Goal: Information Seeking & Learning: Find specific fact

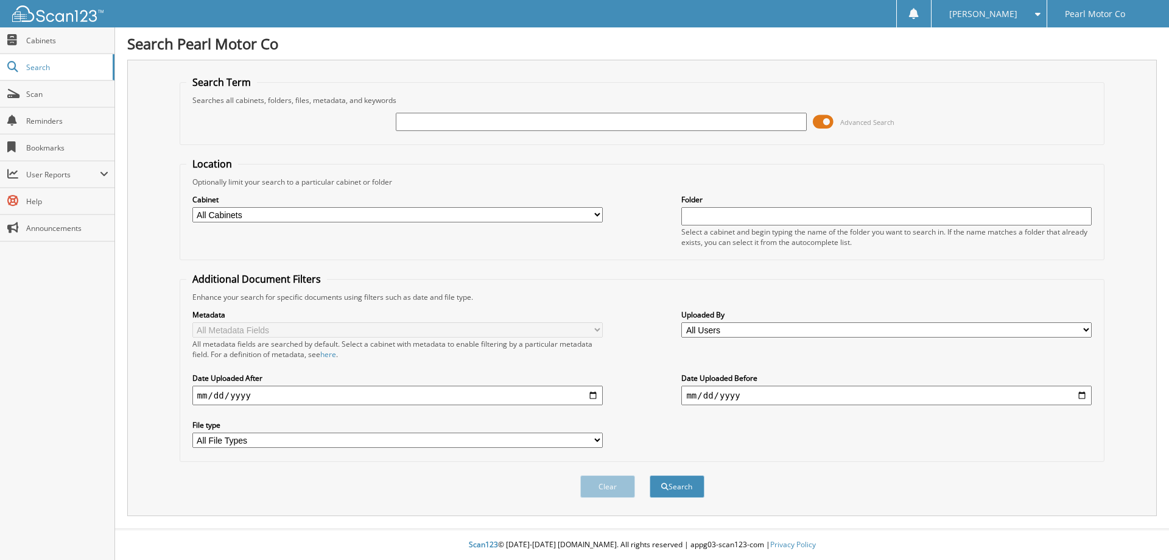
click at [494, 116] on input "text" at bounding box center [601, 122] width 410 height 18
type input "[US_VEHICLE_IDENTIFICATION_NUMBER]"
click at [650, 475] on button "Search" at bounding box center [677, 486] width 55 height 23
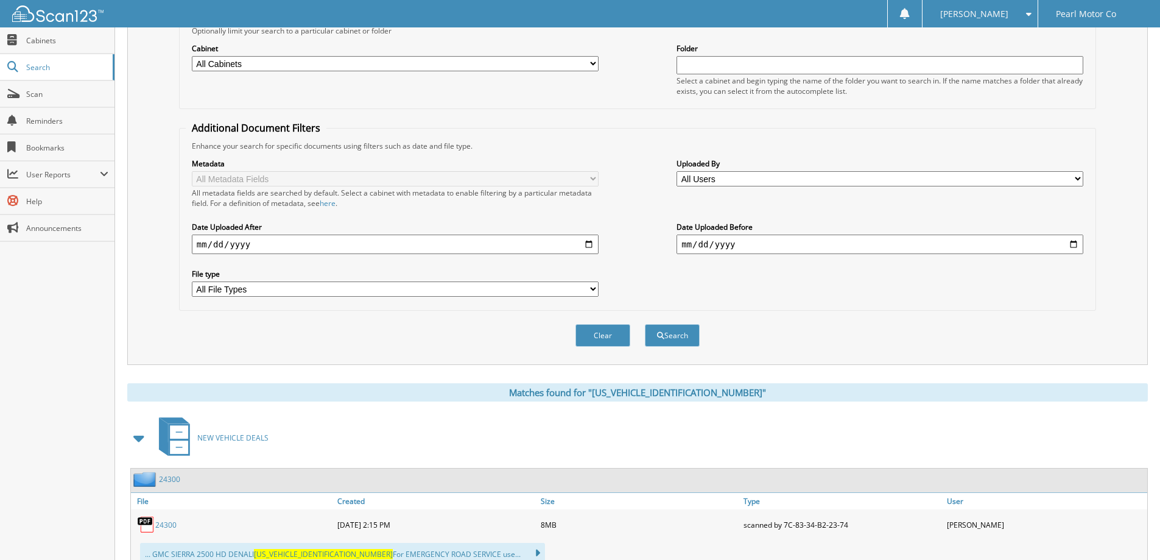
scroll to position [196, 0]
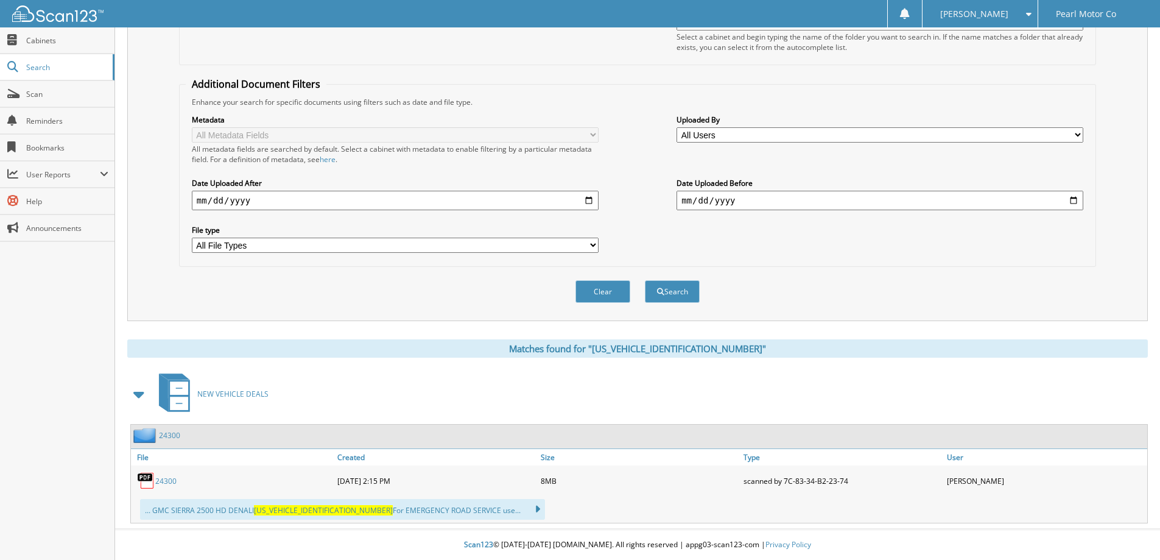
click at [163, 479] on link "24300" at bounding box center [165, 481] width 21 height 10
